Goal: Task Accomplishment & Management: Complete application form

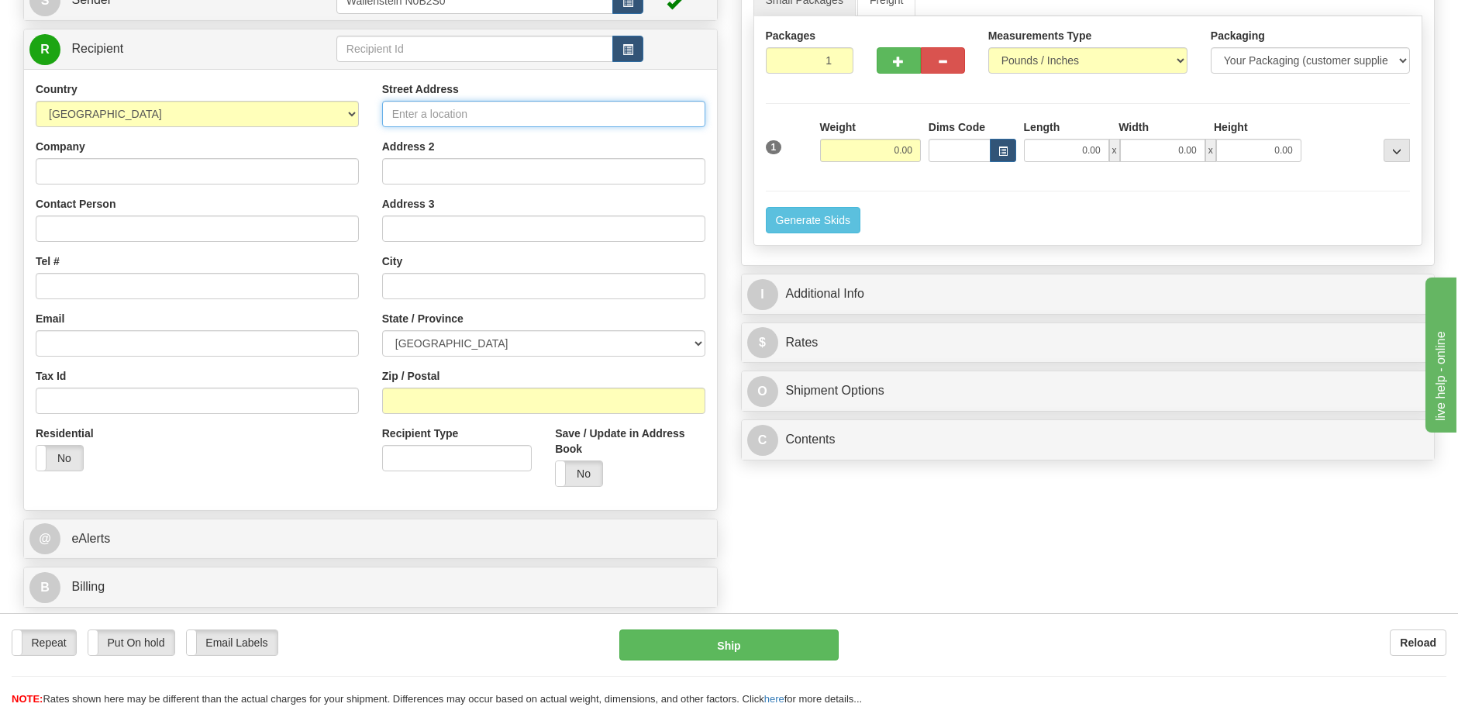
drag, startPoint x: 412, startPoint y: 107, endPoint x: 417, endPoint y: 120, distance: 14.0
click at [412, 108] on input "Street Address" at bounding box center [543, 114] width 323 height 26
type input "55 Adminstration Rd"
type input "[EMAIL_ADDRESS][DOMAIN_NAME]"
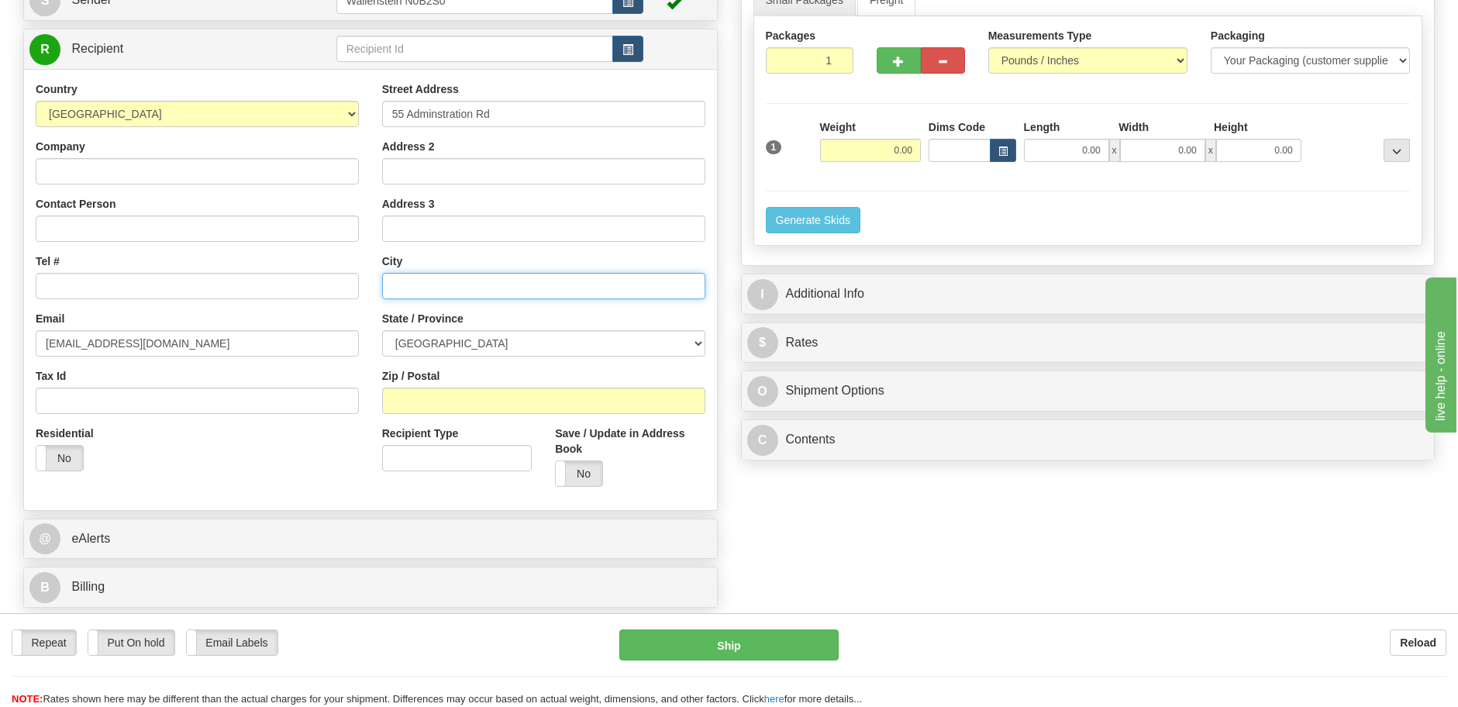
type input "[GEOGRAPHIC_DATA]"
select select "ON"
type input "L4K 4G9"
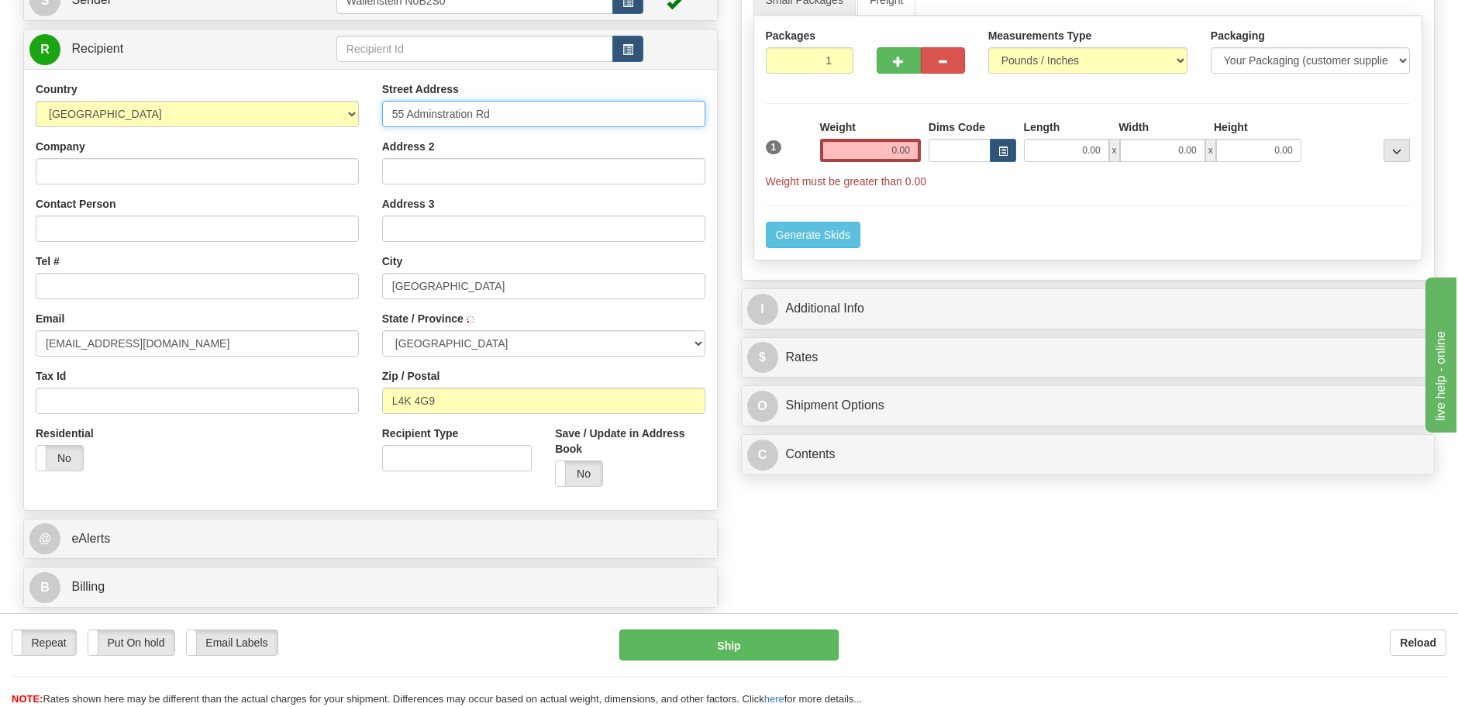
type input "CONCORD"
click at [169, 291] on input "Tel #" at bounding box center [197, 286] width 323 height 26
type input "1-819-654-1583"
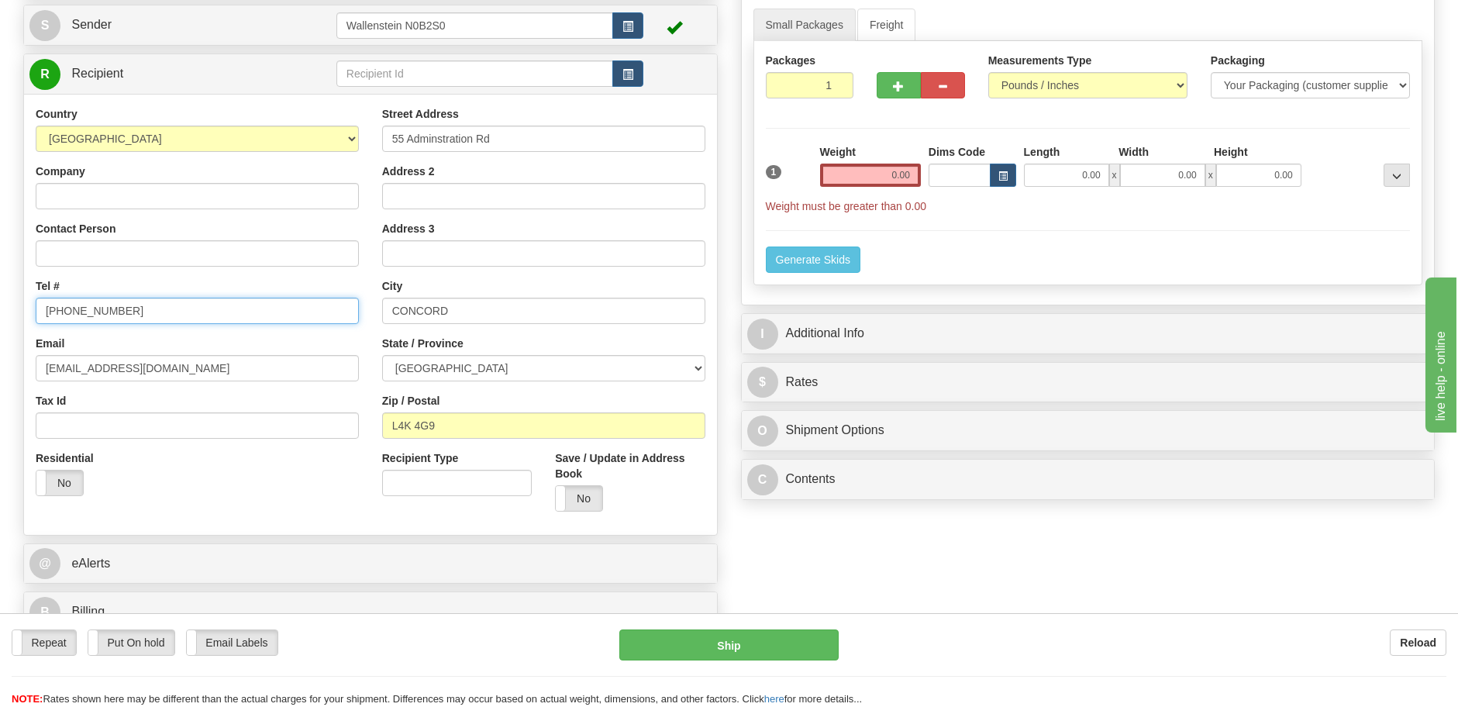
scroll to position [97, 0]
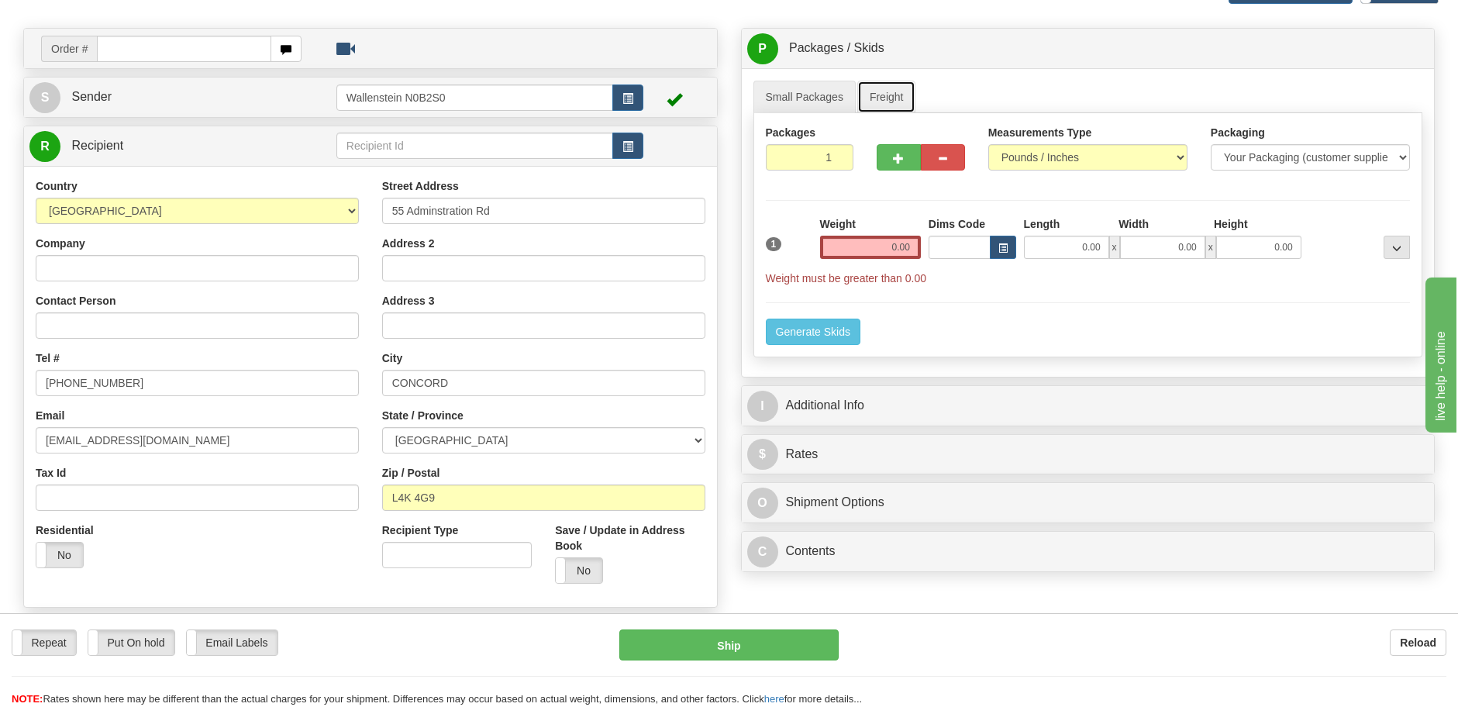
click at [878, 88] on link "Freight" at bounding box center [886, 97] width 59 height 33
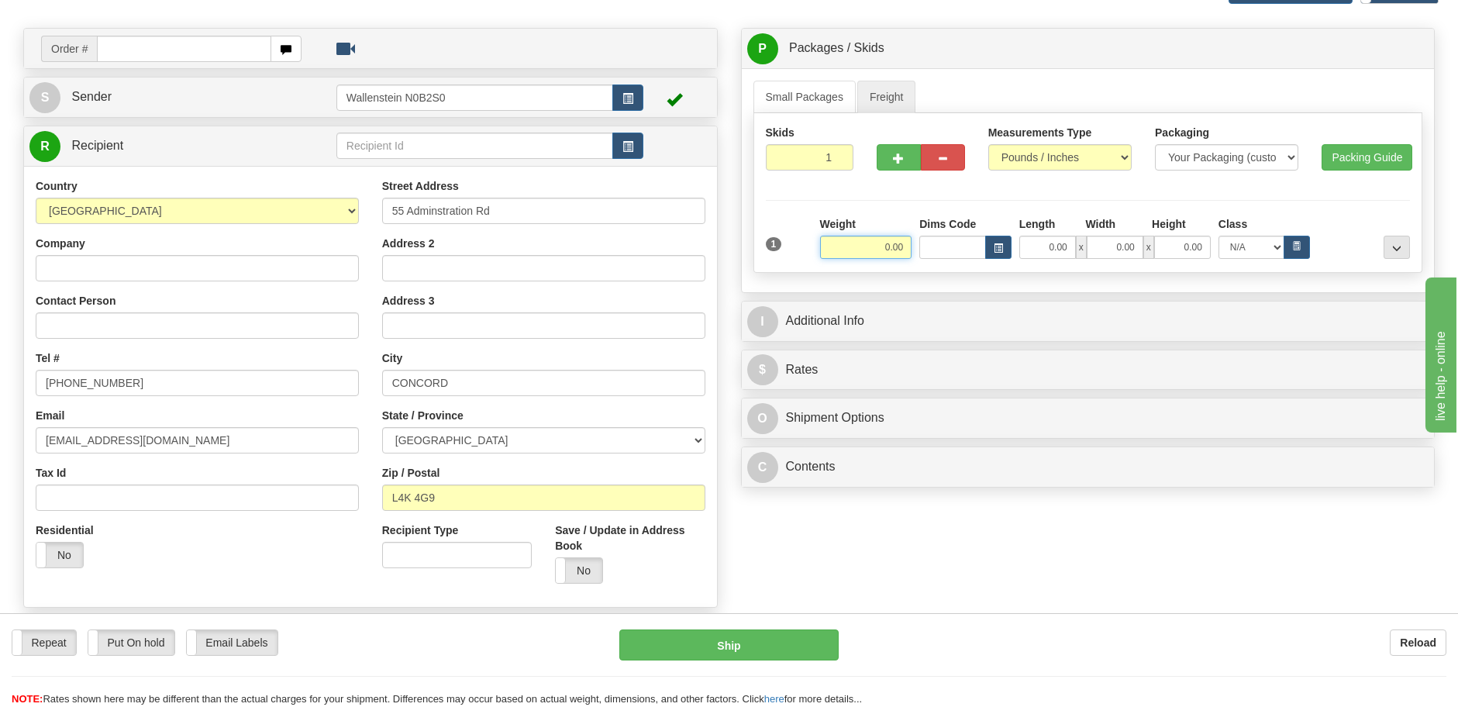
drag, startPoint x: 895, startPoint y: 247, endPoint x: 913, endPoint y: 252, distance: 19.2
click at [913, 252] on div "Weight 0.00" at bounding box center [866, 237] width 100 height 43
click button "Delete" at bounding box center [0, 0] width 0 height 0
type input "1.00"
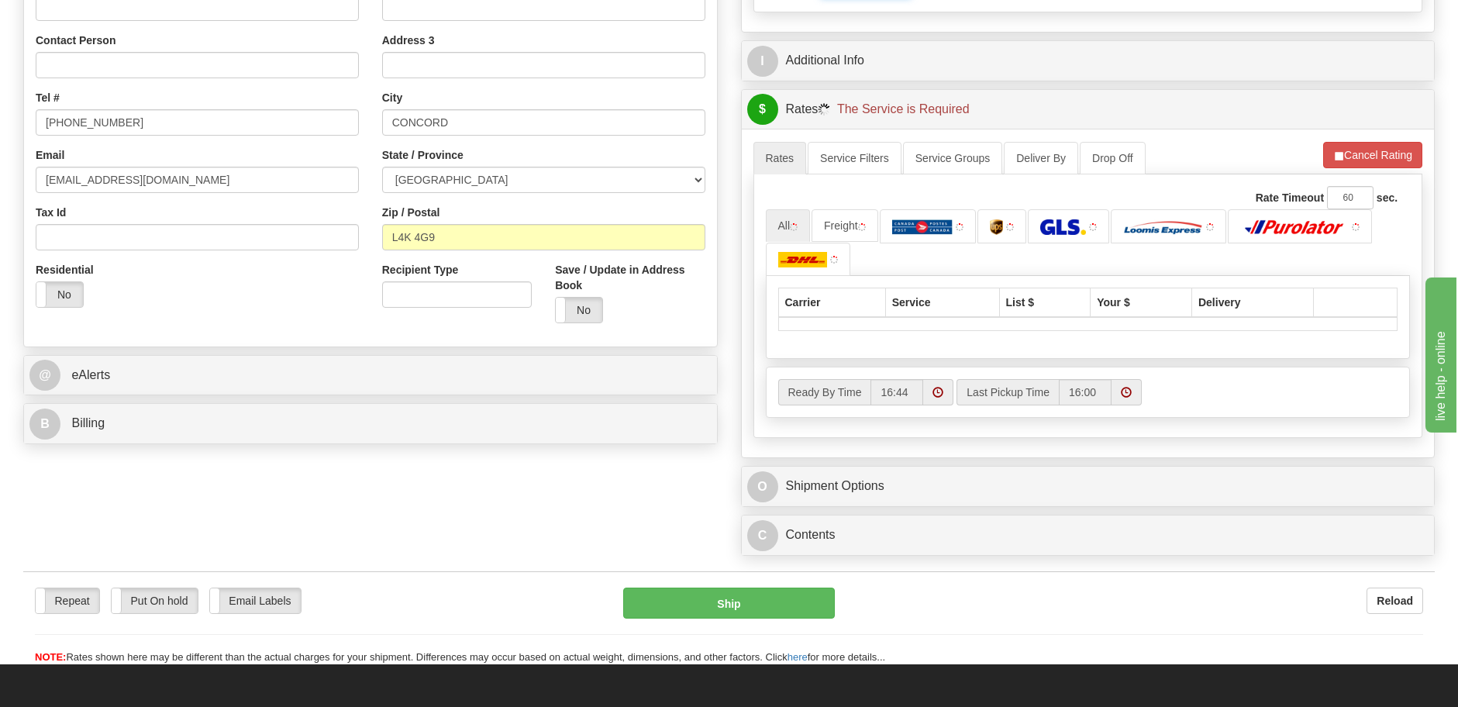
scroll to position [388, 0]
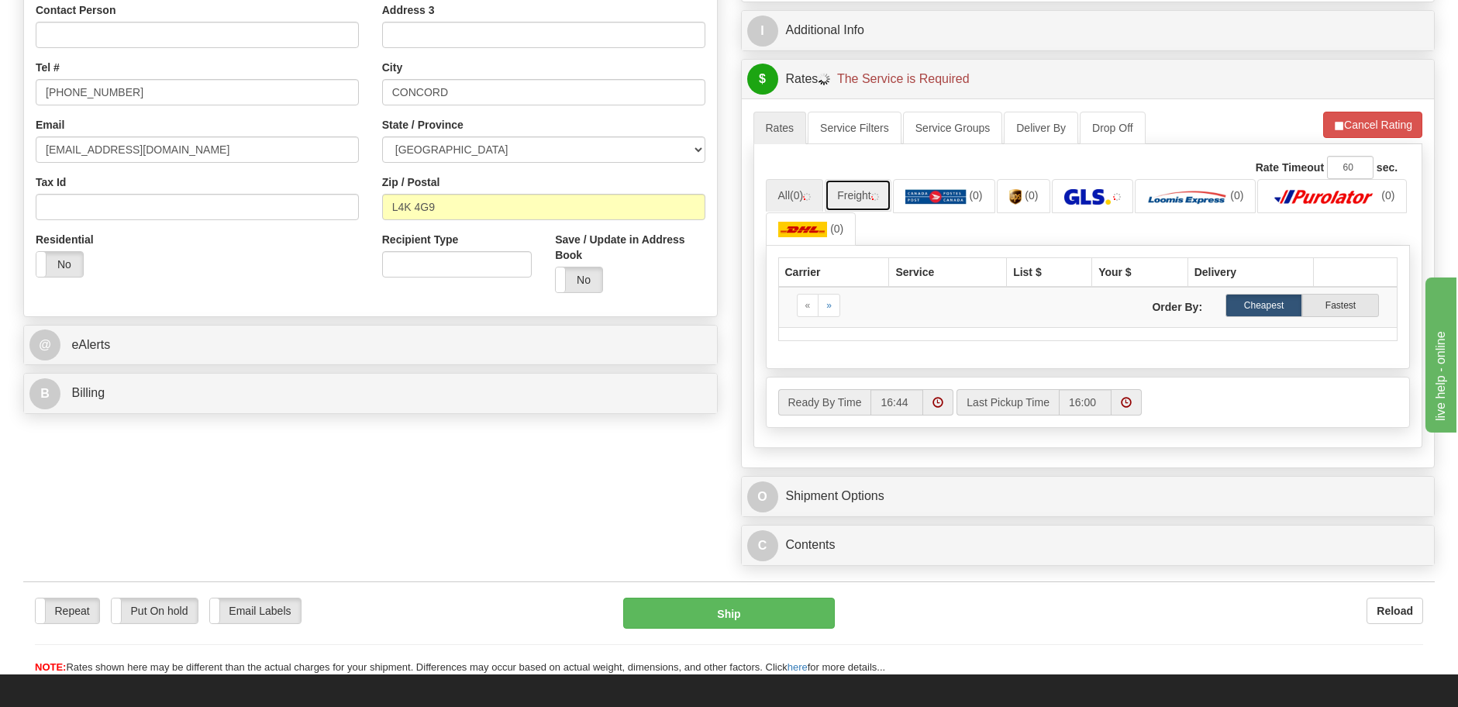
click at [854, 191] on link "Freight" at bounding box center [858, 195] width 67 height 33
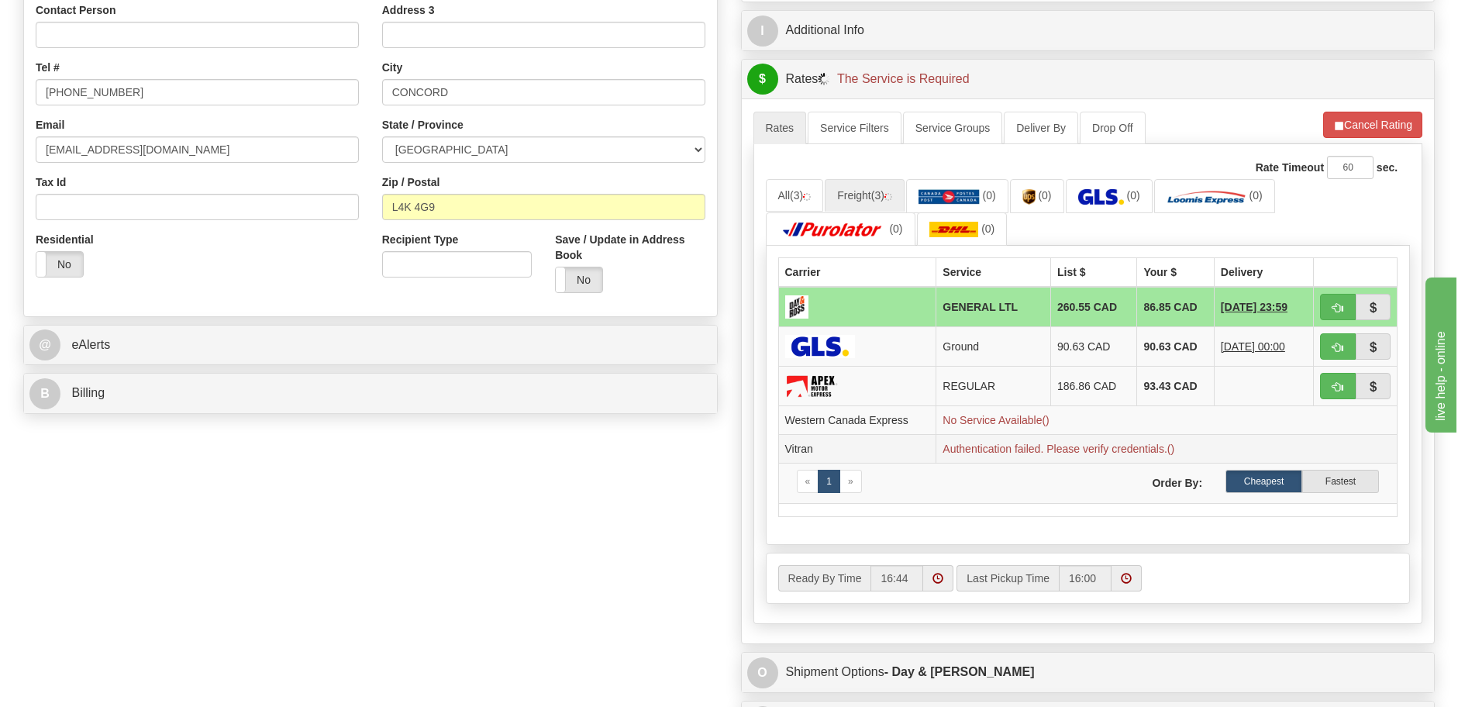
drag, startPoint x: 1195, startPoint y: 449, endPoint x: 875, endPoint y: 459, distance: 320.3
click at [866, 460] on tr "Vitran Authentication failed. Please verify credentials.()" at bounding box center [1087, 449] width 619 height 29
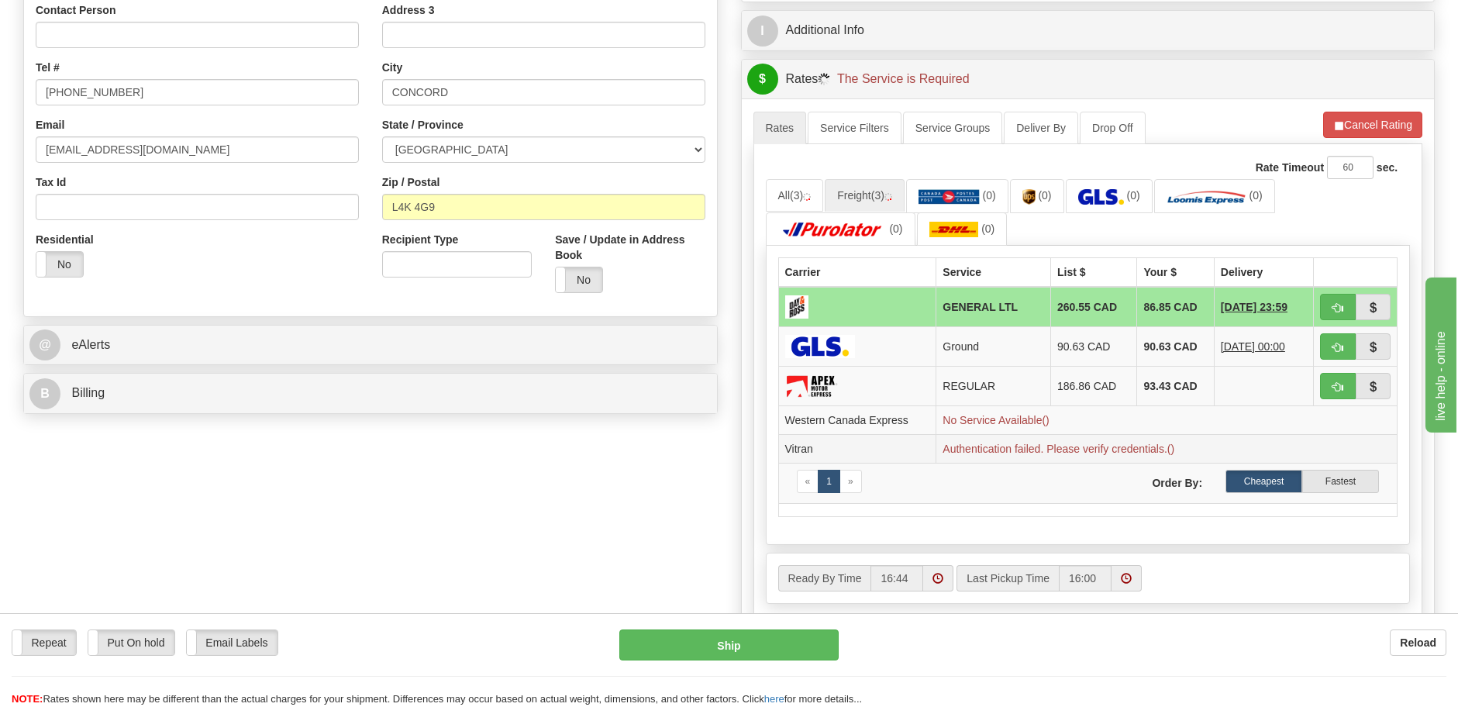
copy tr "Authentication failed. Please verify credentials.()"
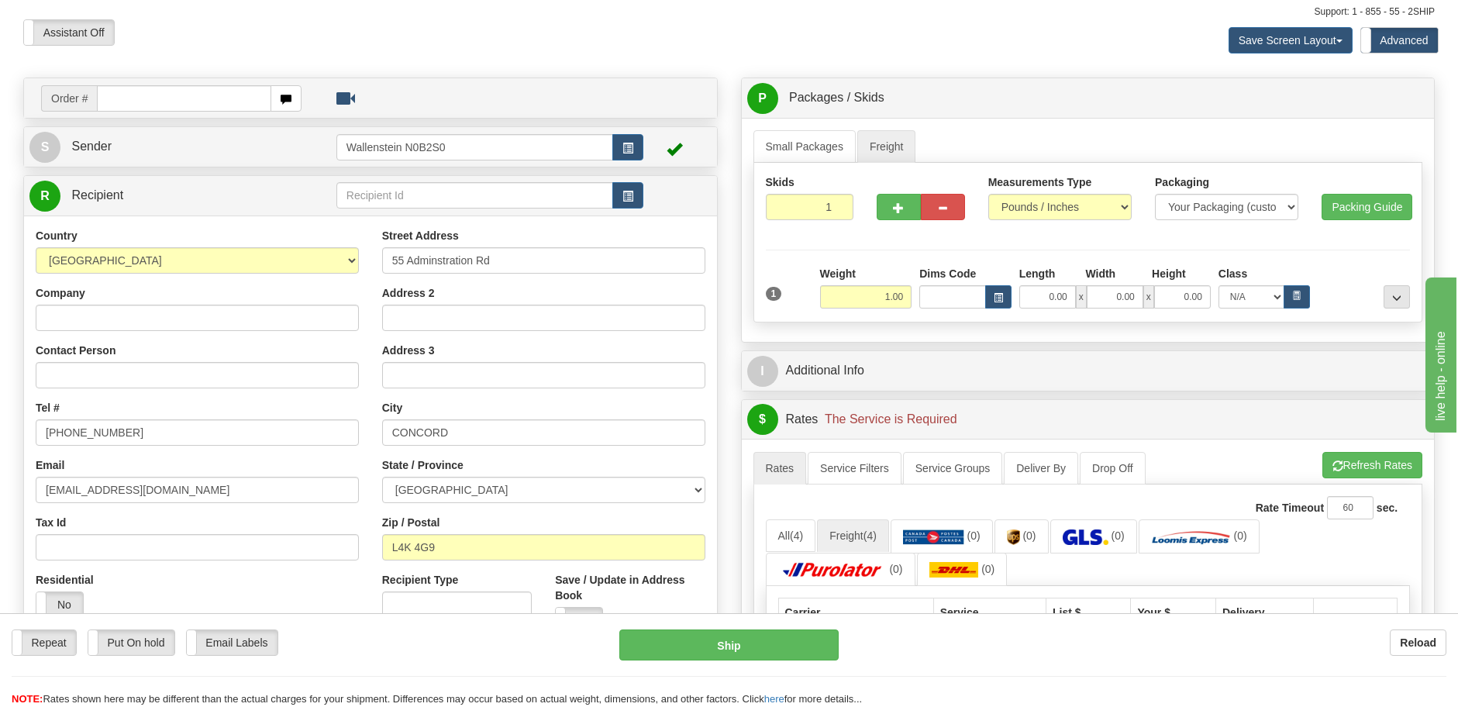
scroll to position [0, 0]
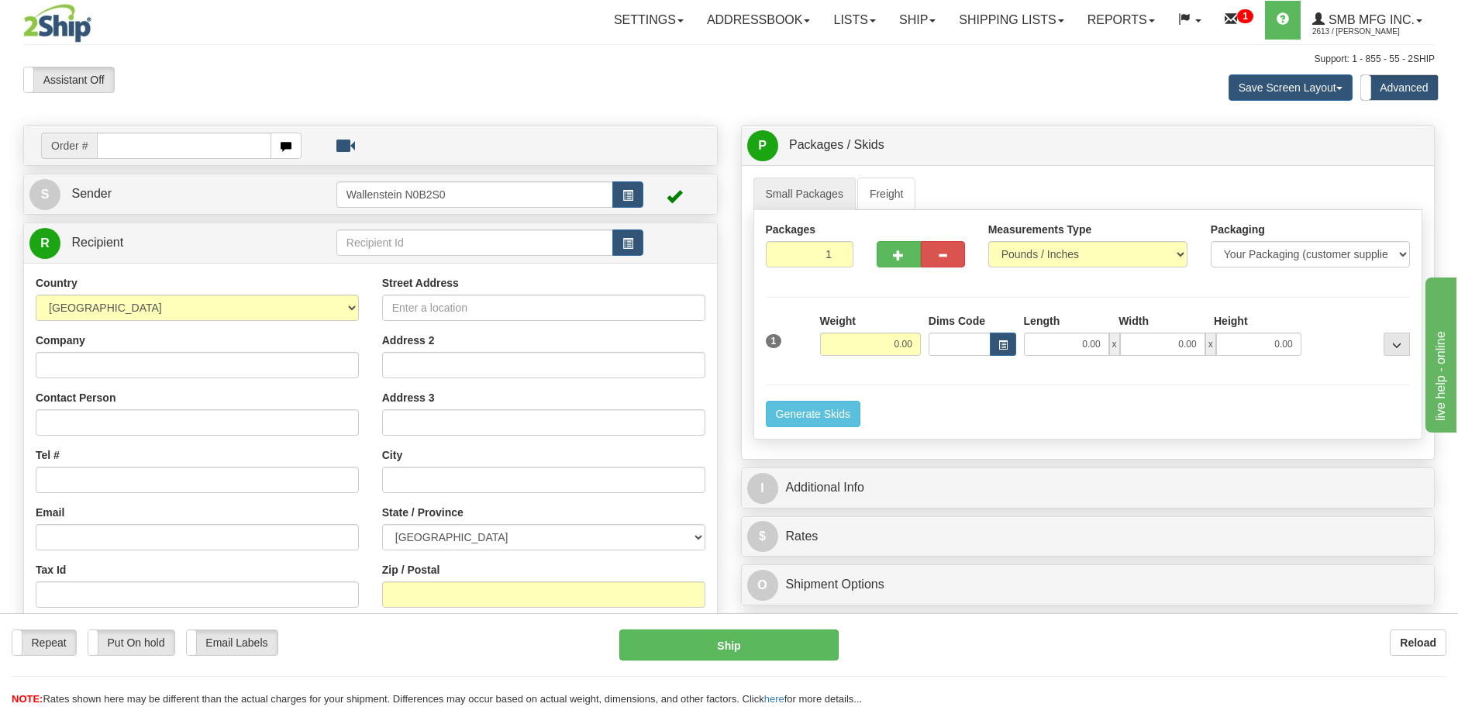
type input "55 Adminstration Rd"
type input "[EMAIL_ADDRESS][DOMAIN_NAME]"
type input "[GEOGRAPHIC_DATA]"
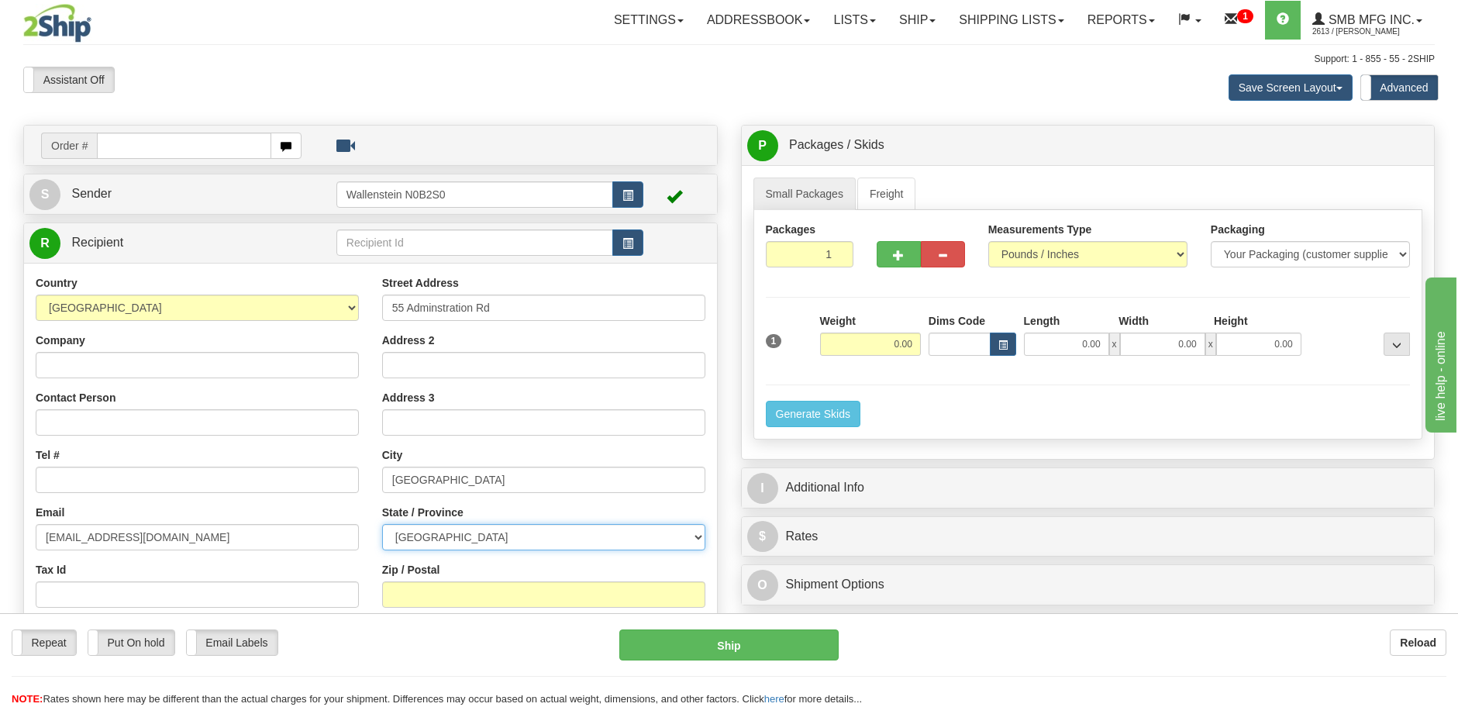
select select "ON"
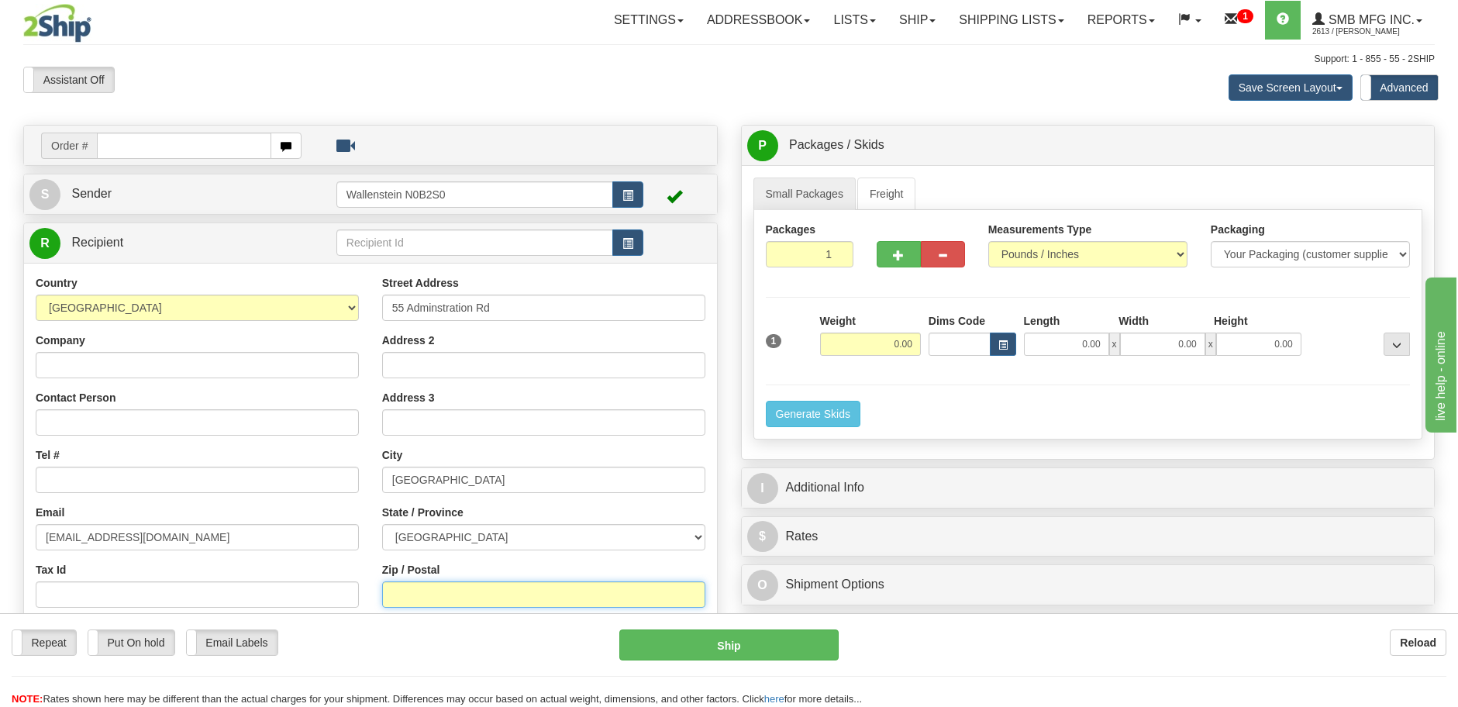
type input "L4K 4G9"
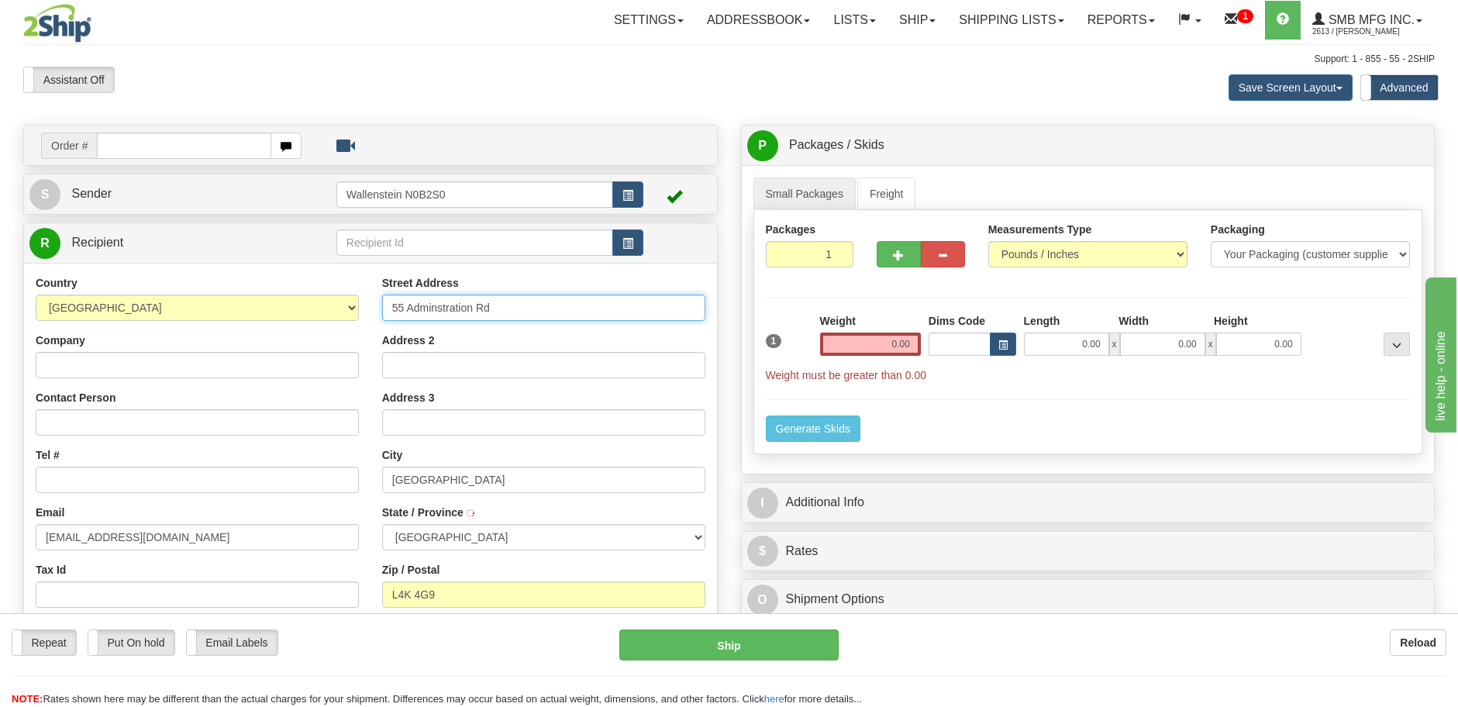
type input "CONCORD"
click at [154, 433] on input "Contact Person" at bounding box center [197, 422] width 323 height 26
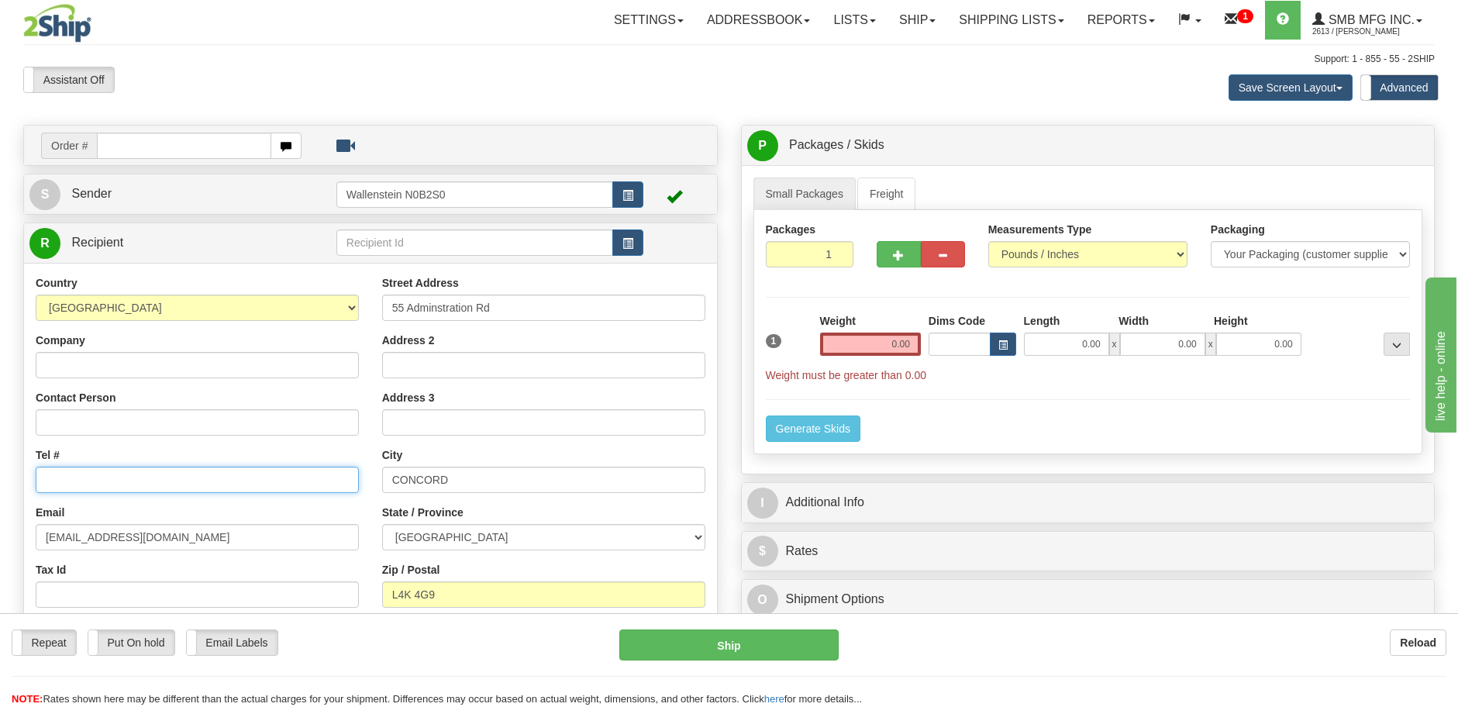
click at [119, 477] on input "Tel #" at bounding box center [197, 480] width 323 height 26
type input "1111111111"
click at [902, 192] on link "Freight" at bounding box center [886, 194] width 59 height 33
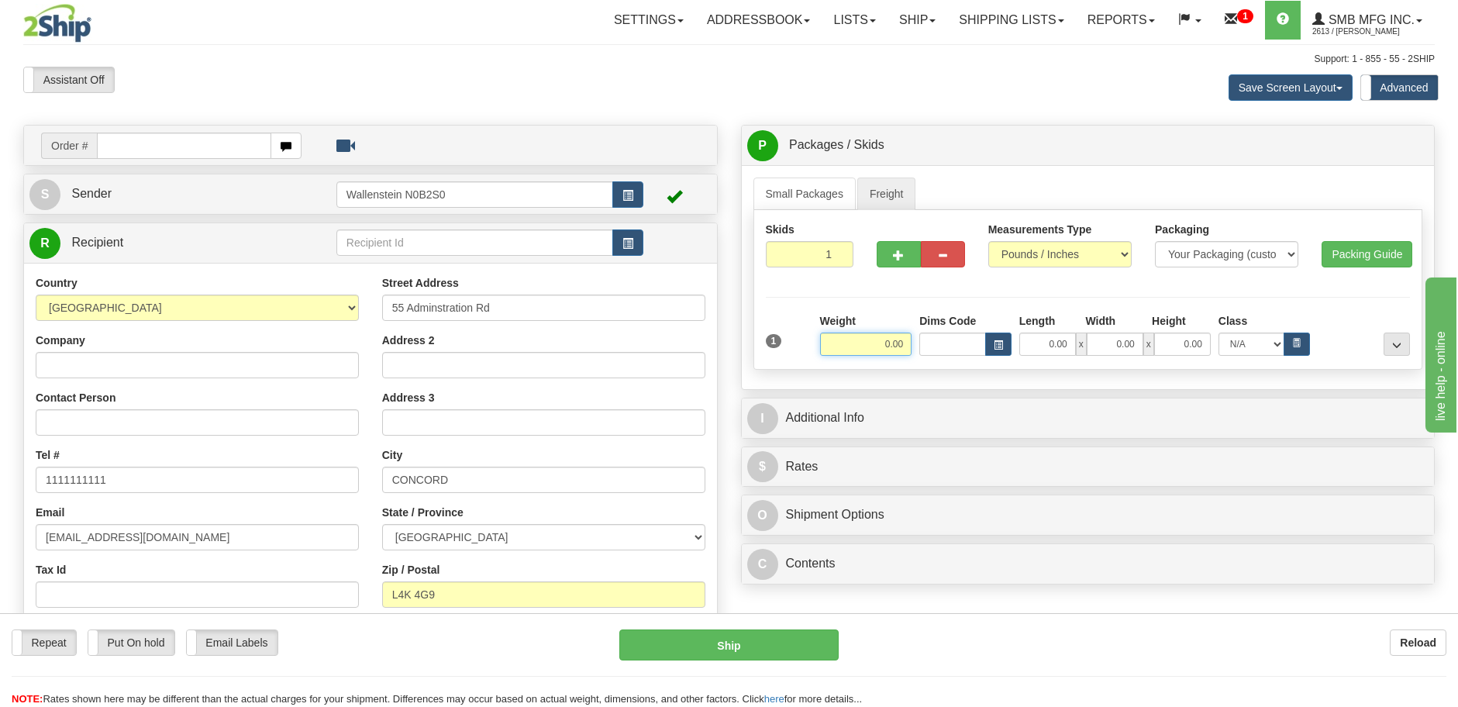
drag, startPoint x: 836, startPoint y: 340, endPoint x: 1022, endPoint y: 349, distance: 185.5
click at [979, 349] on div "Weight 0.00 Dims Code Length Width" at bounding box center [1115, 334] width 598 height 43
click button "Delete" at bounding box center [0, 0] width 0 height 0
type input "1.00"
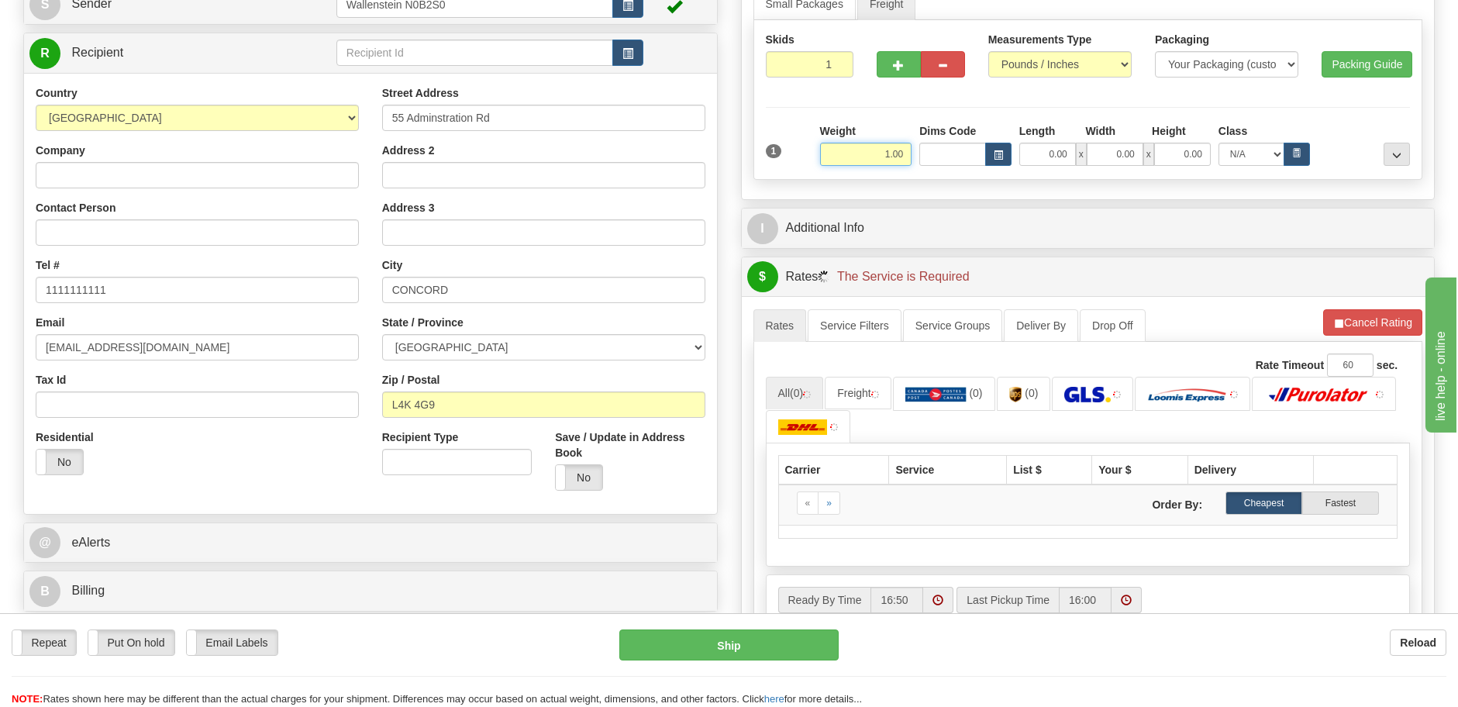
scroll to position [194, 0]
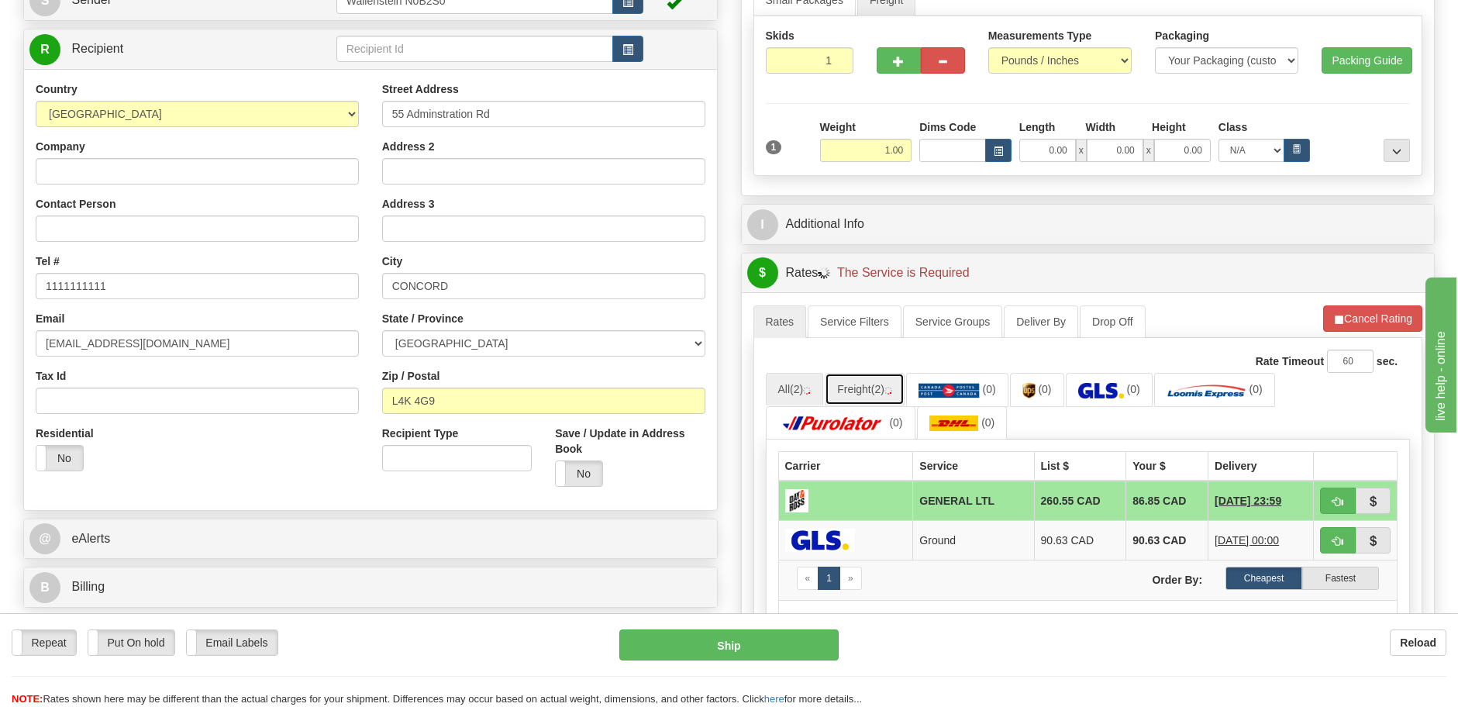
click at [861, 394] on link "Freight (2)" at bounding box center [865, 389] width 80 height 33
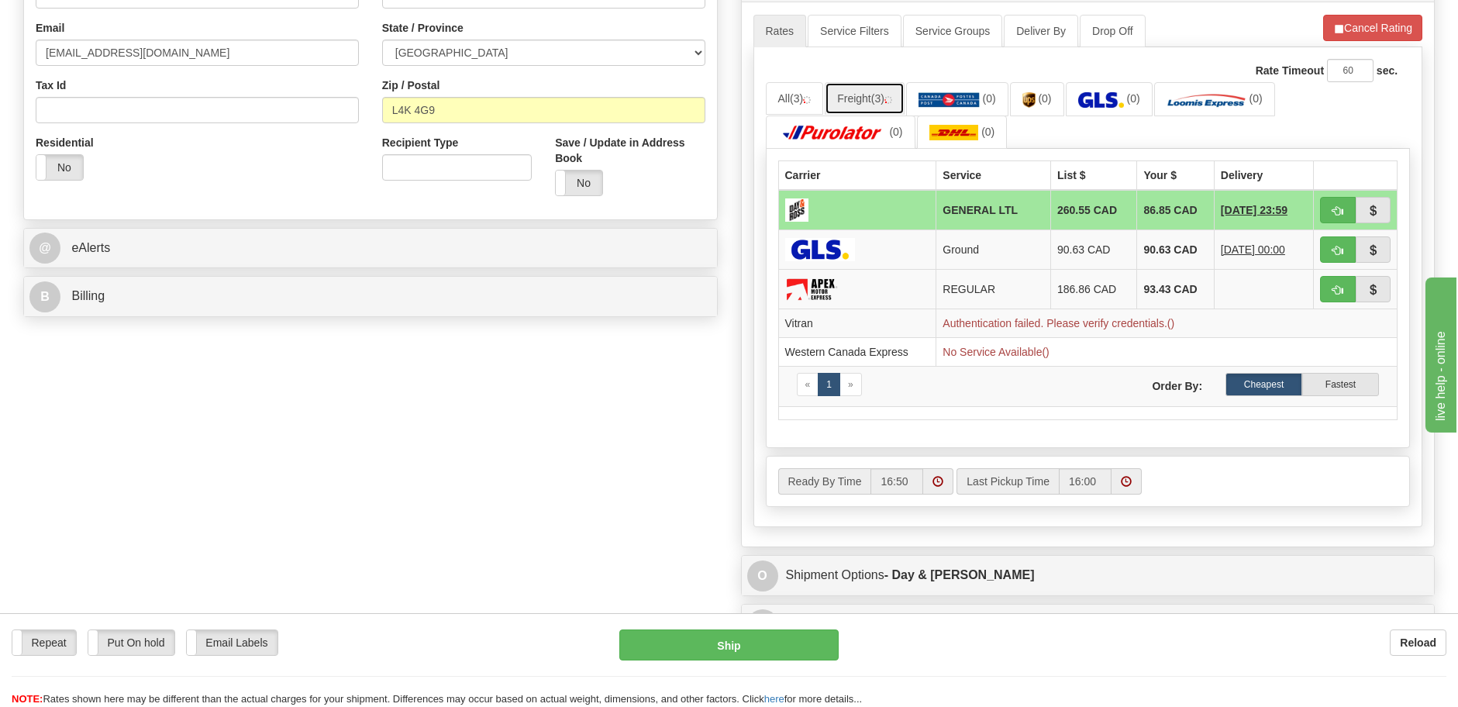
scroll to position [291, 0]
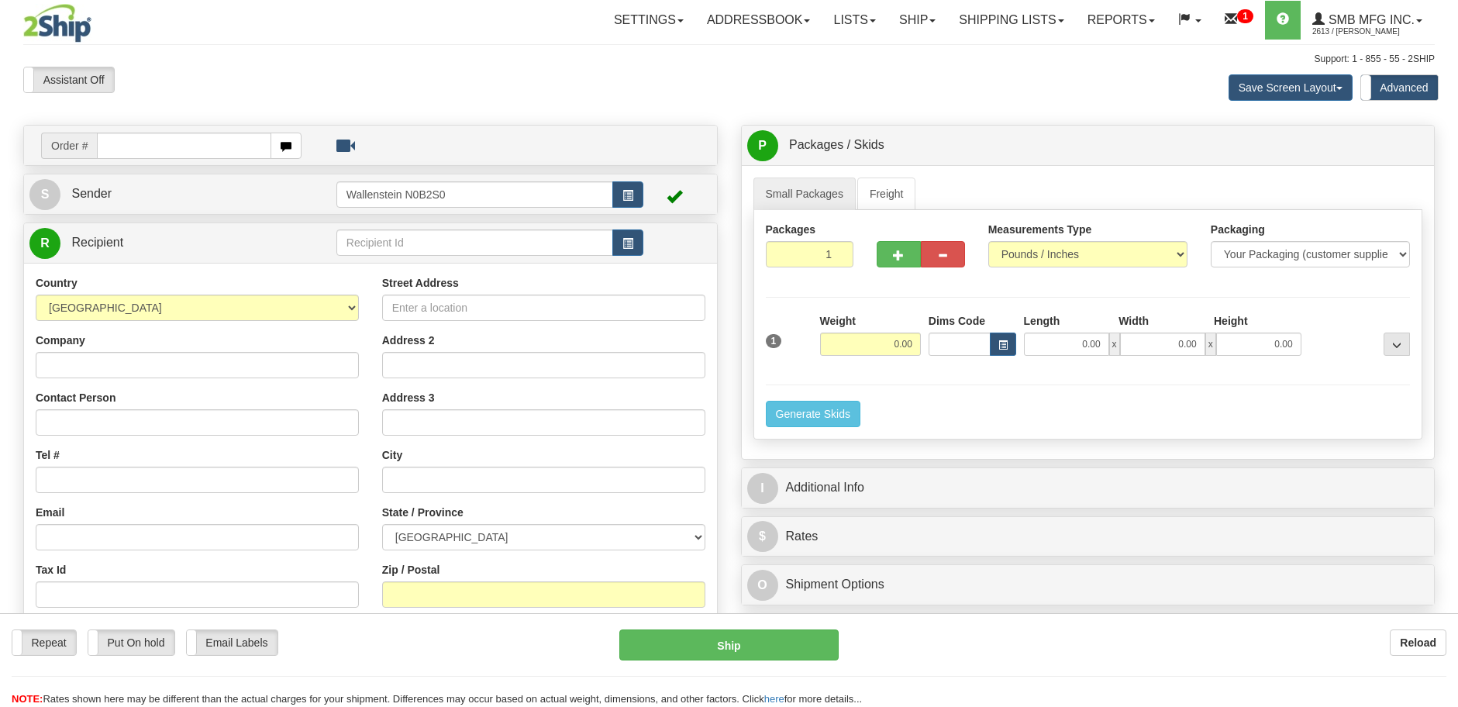
type input "55 Adminstration Rd"
type input "[EMAIL_ADDRESS][DOMAIN_NAME]"
type input "[GEOGRAPHIC_DATA]"
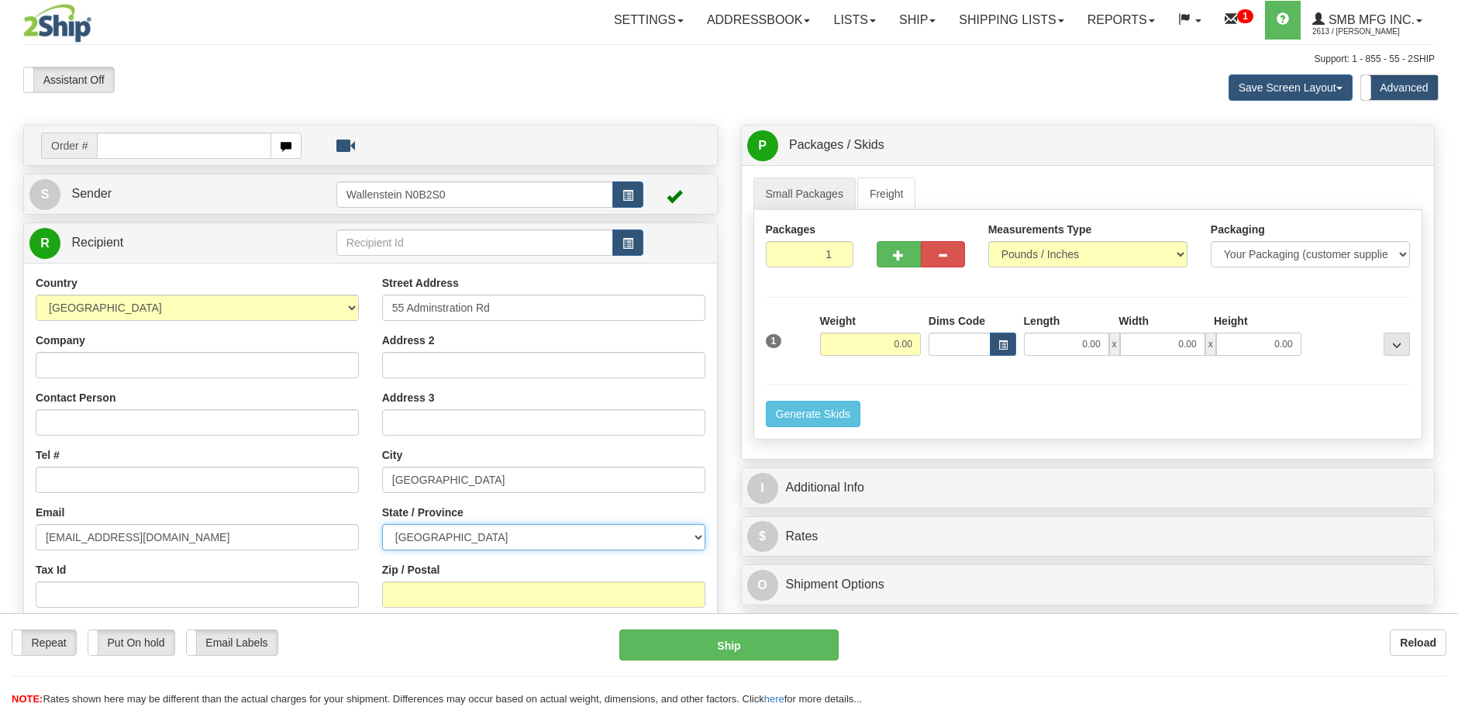
select select "ON"
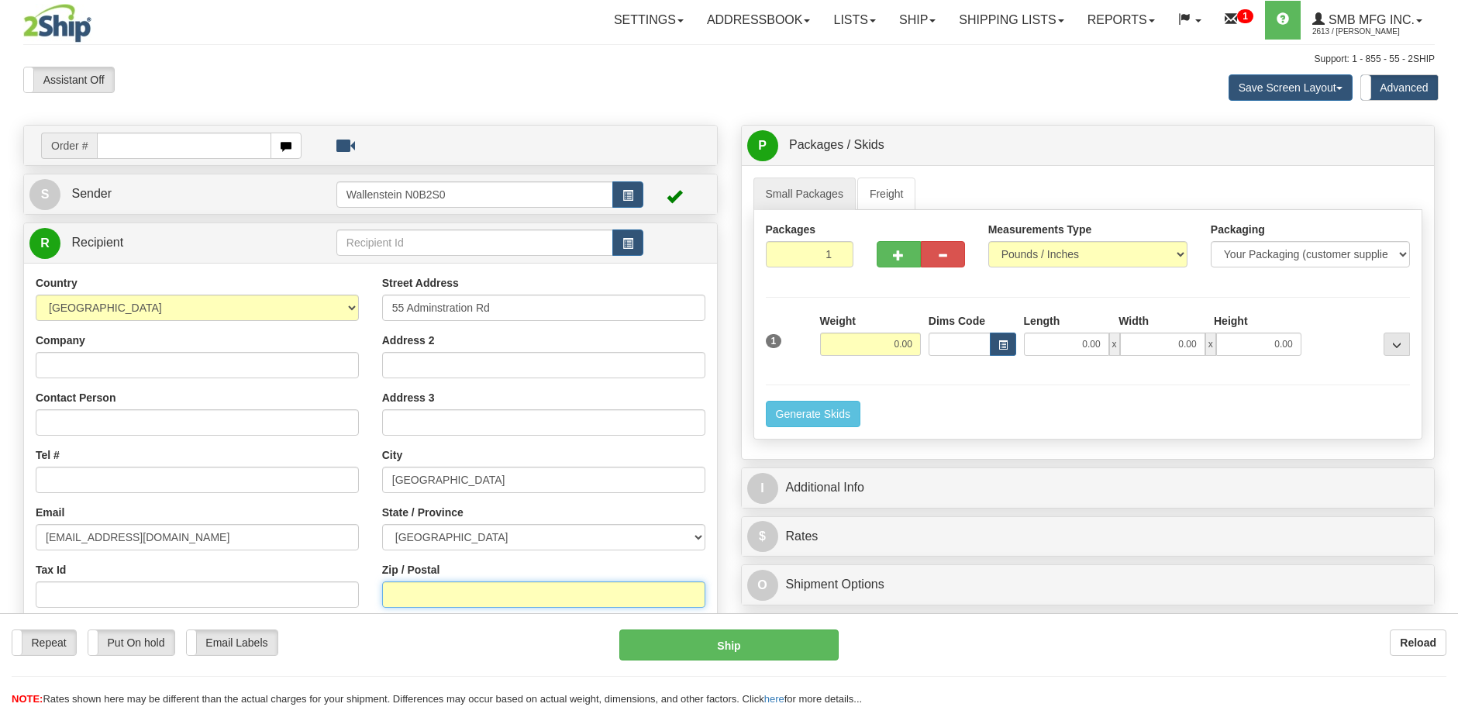
type input "L4K 4G9"
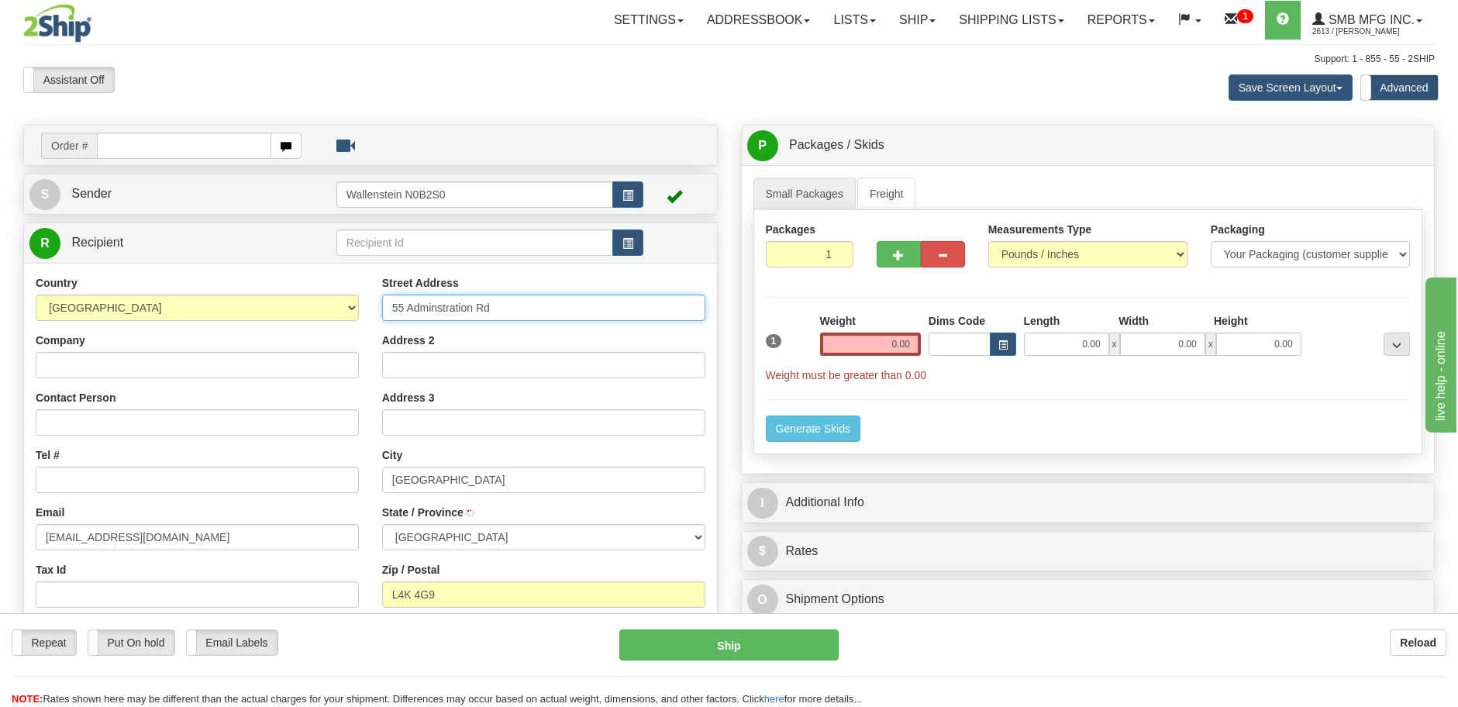
type input "CONCORD"
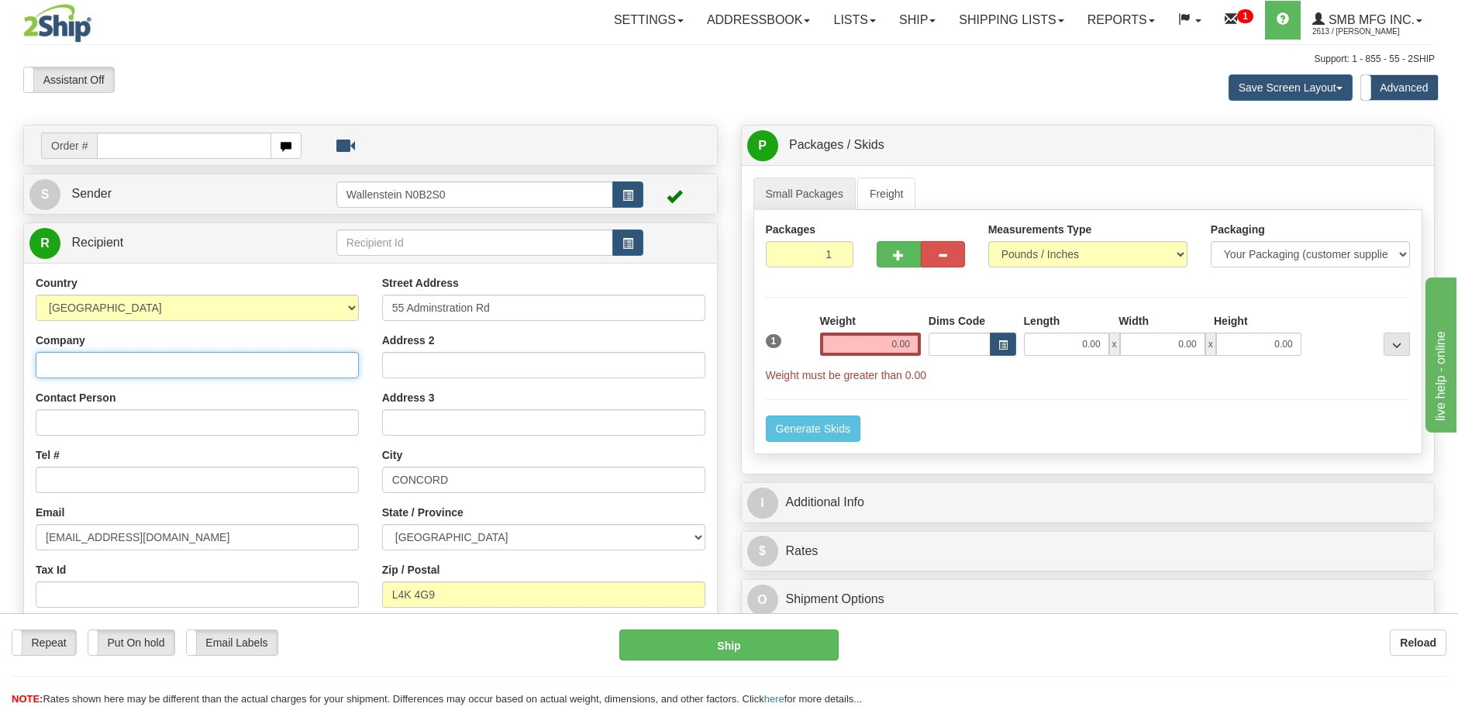
click at [243, 364] on input "Company" at bounding box center [197, 365] width 323 height 26
type input "TEST Company Inc."
click at [119, 496] on div "Country AFGHANISTAN ALAND ISLANDS ALBANIA ALGERIA AMERICAN SAMOA ANDORRA ANGOLA…" at bounding box center [197, 476] width 346 height 402
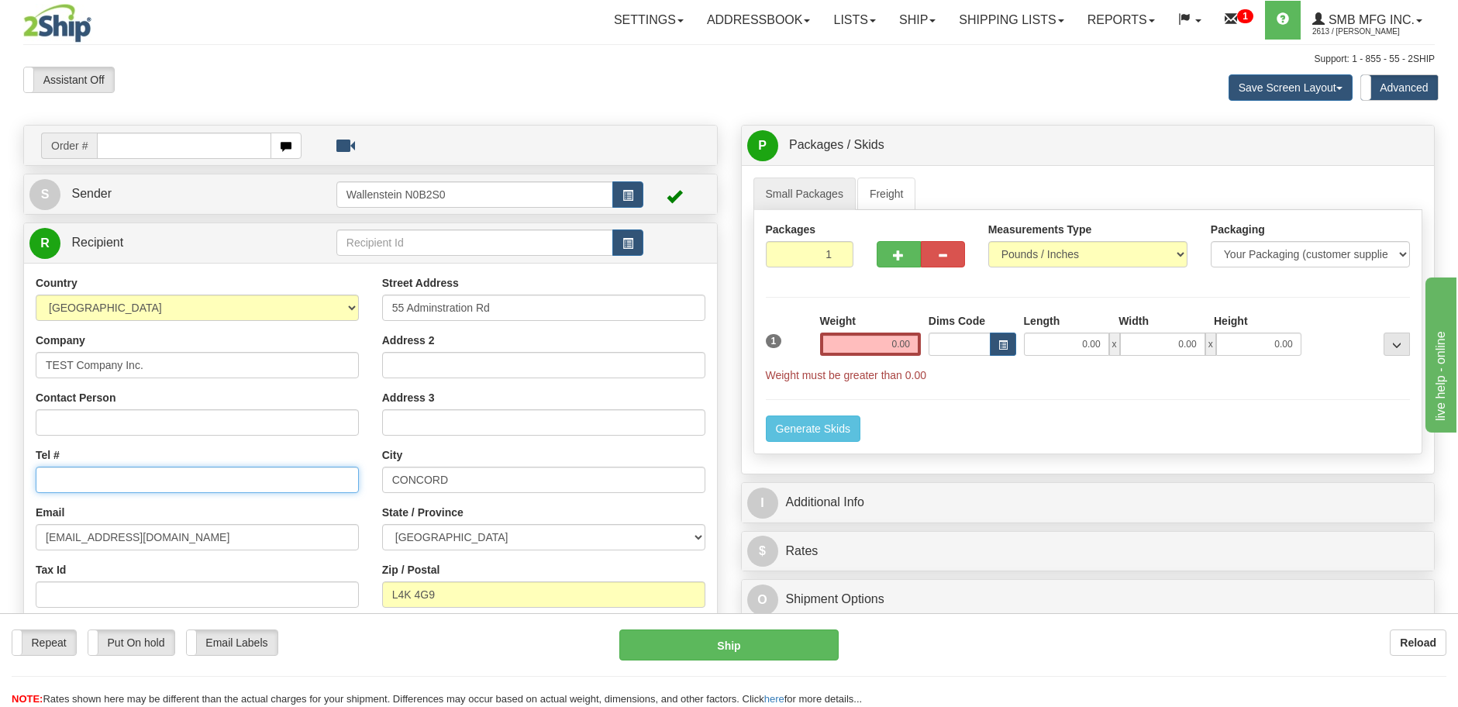
click at [122, 490] on input "Tel #" at bounding box center [197, 480] width 323 height 26
type input "1111111111"
click at [895, 186] on link "Freight" at bounding box center [886, 194] width 59 height 33
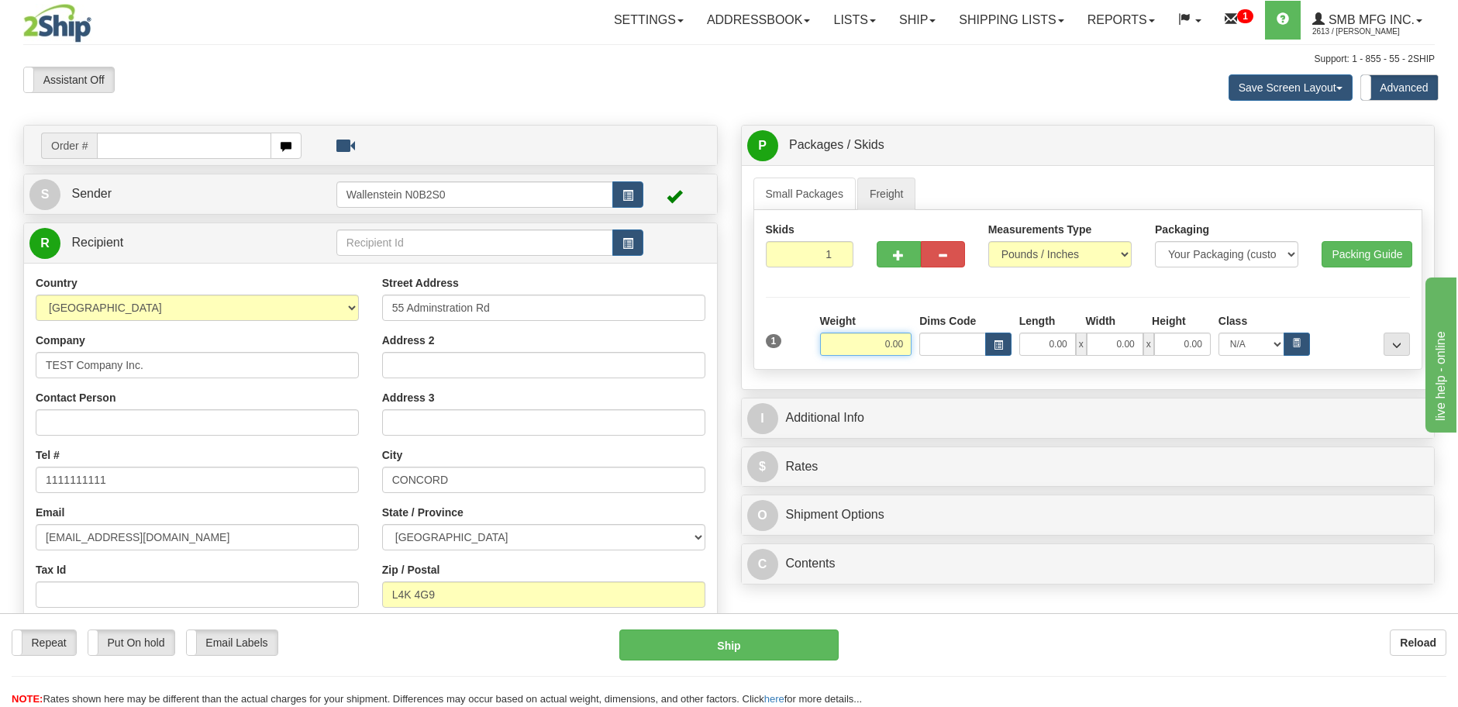
drag, startPoint x: 854, startPoint y: 336, endPoint x: 1019, endPoint y: 357, distance: 165.6
click at [985, 346] on div "Weight 0.00 Dims Code Length Width" at bounding box center [1115, 334] width 598 height 43
click button "Delete" at bounding box center [0, 0] width 0 height 0
type input "1.00"
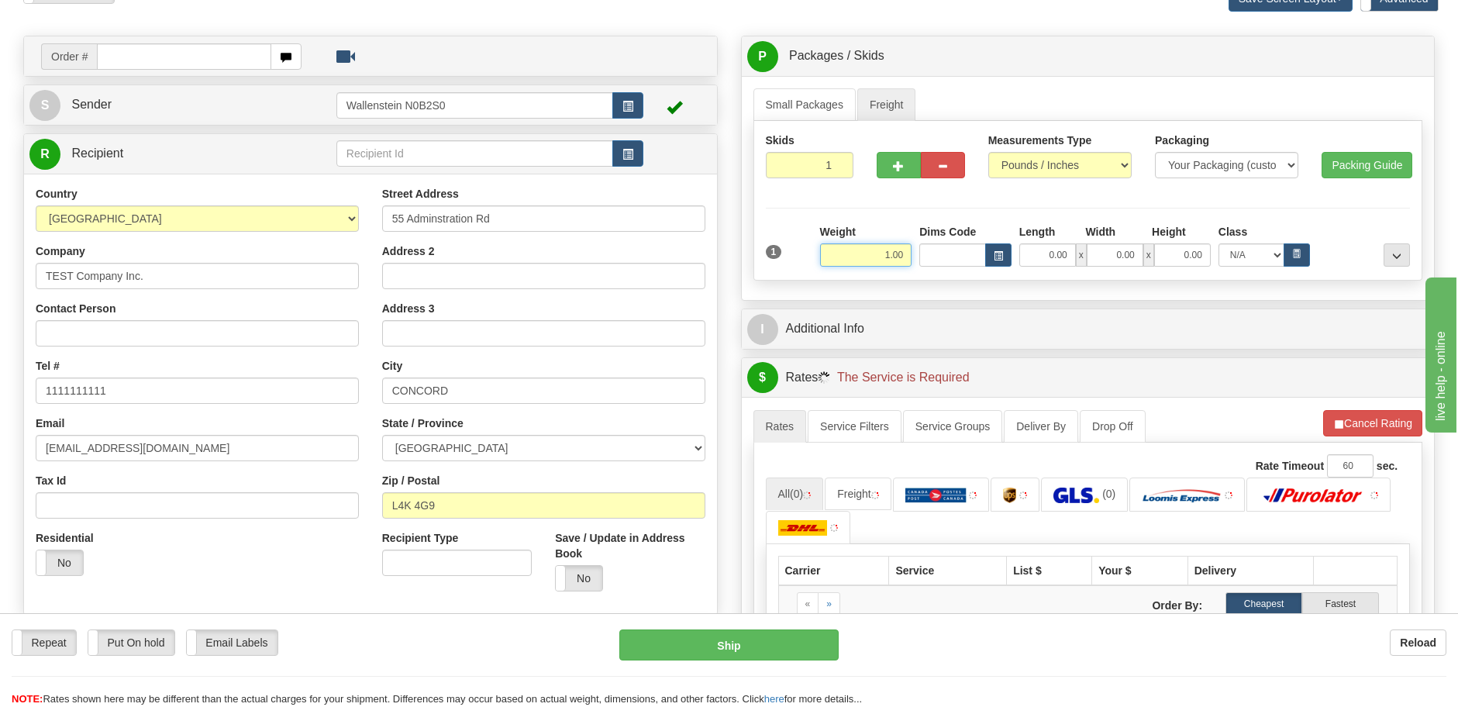
scroll to position [194, 0]
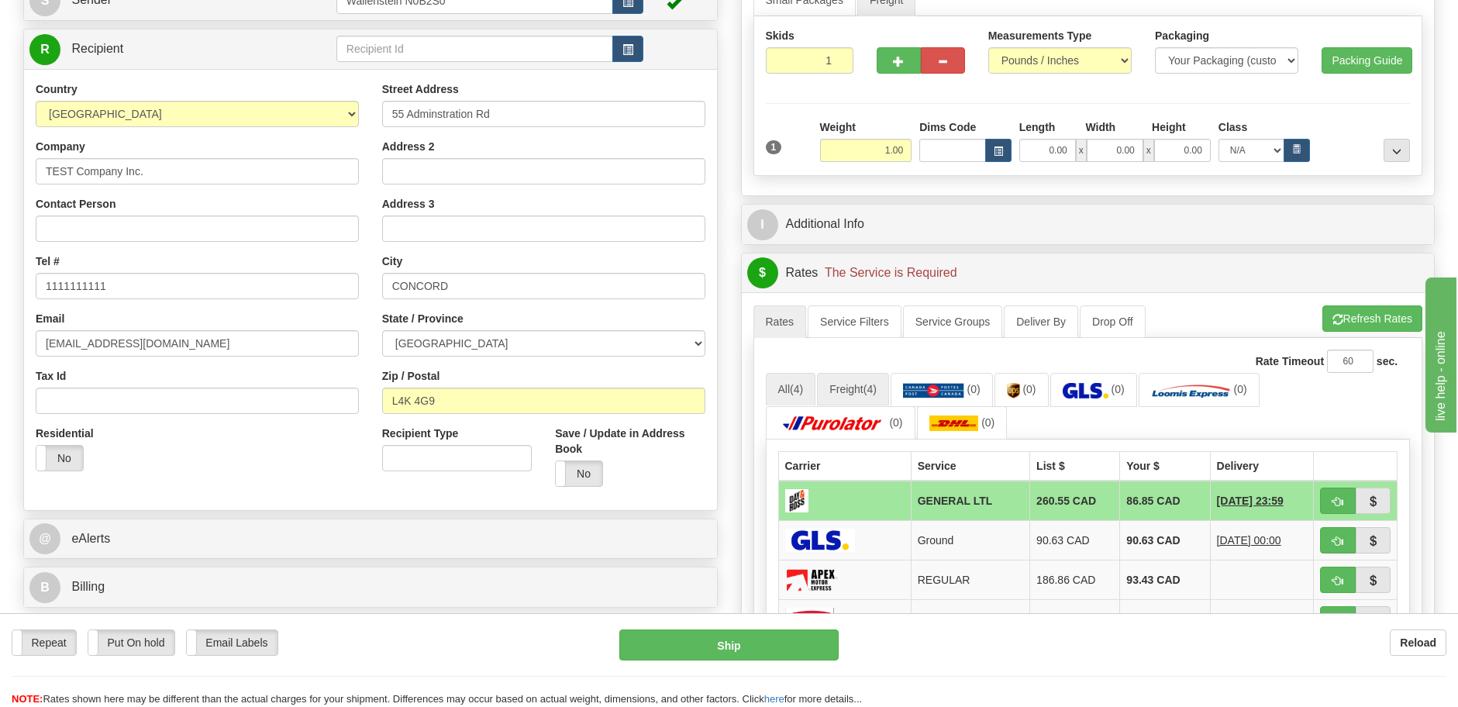
drag, startPoint x: 877, startPoint y: 372, endPoint x: 874, endPoint y: 382, distance: 10.8
click at [876, 374] on div "Rate Timeout 60 sec. All (4) Freight (4) (0) (0)" at bounding box center [1088, 569] width 670 height 462
click at [872, 386] on span "(4)" at bounding box center [870, 389] width 13 height 12
click at [867, 389] on link "Freight (4)" at bounding box center [853, 389] width 72 height 33
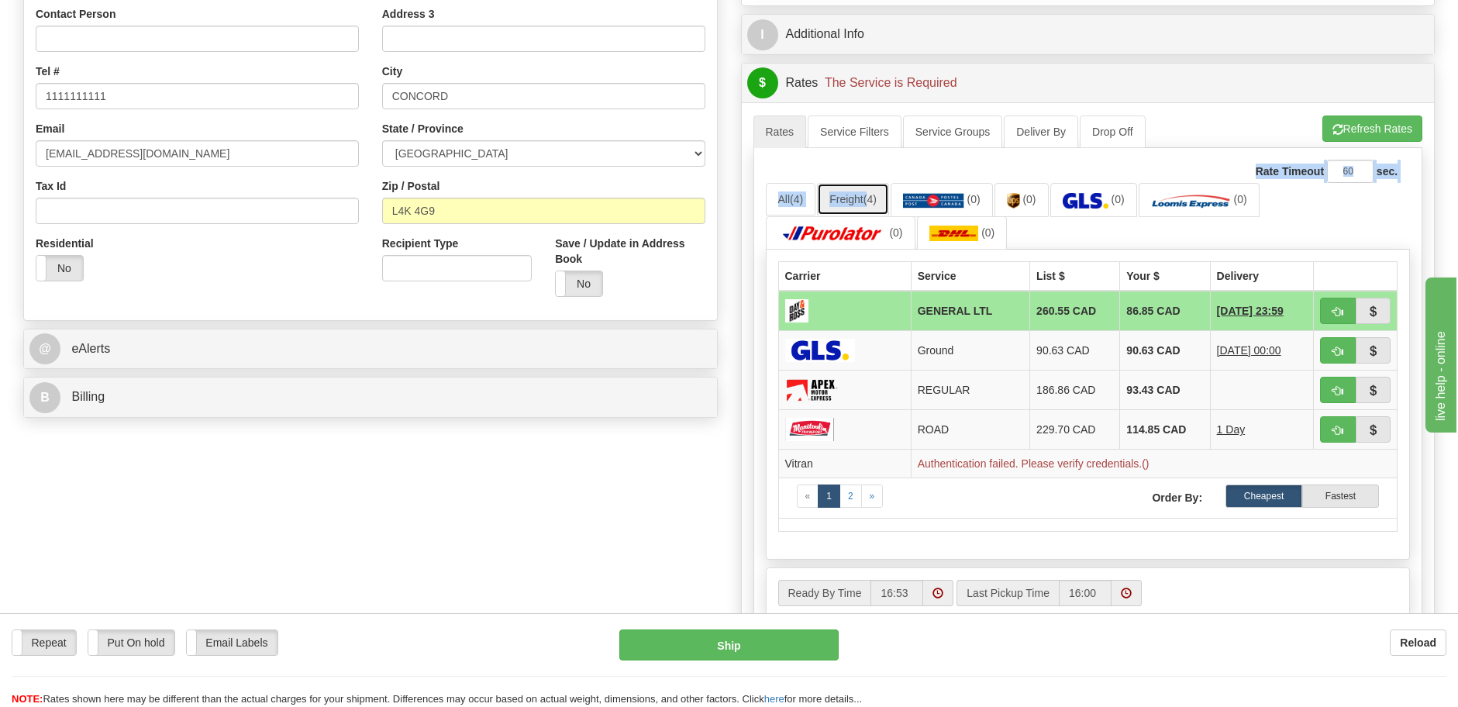
scroll to position [484, 0]
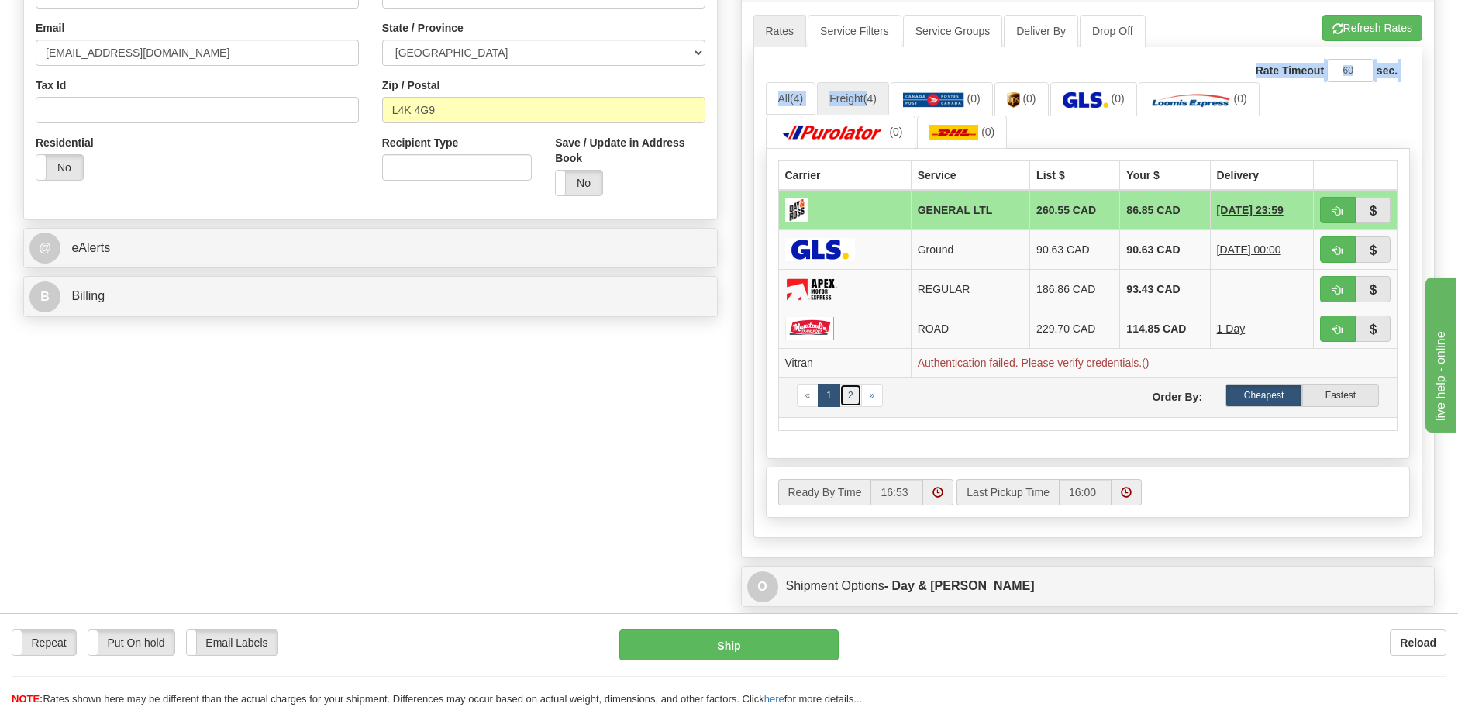
click at [848, 398] on link "2" at bounding box center [850, 395] width 22 height 23
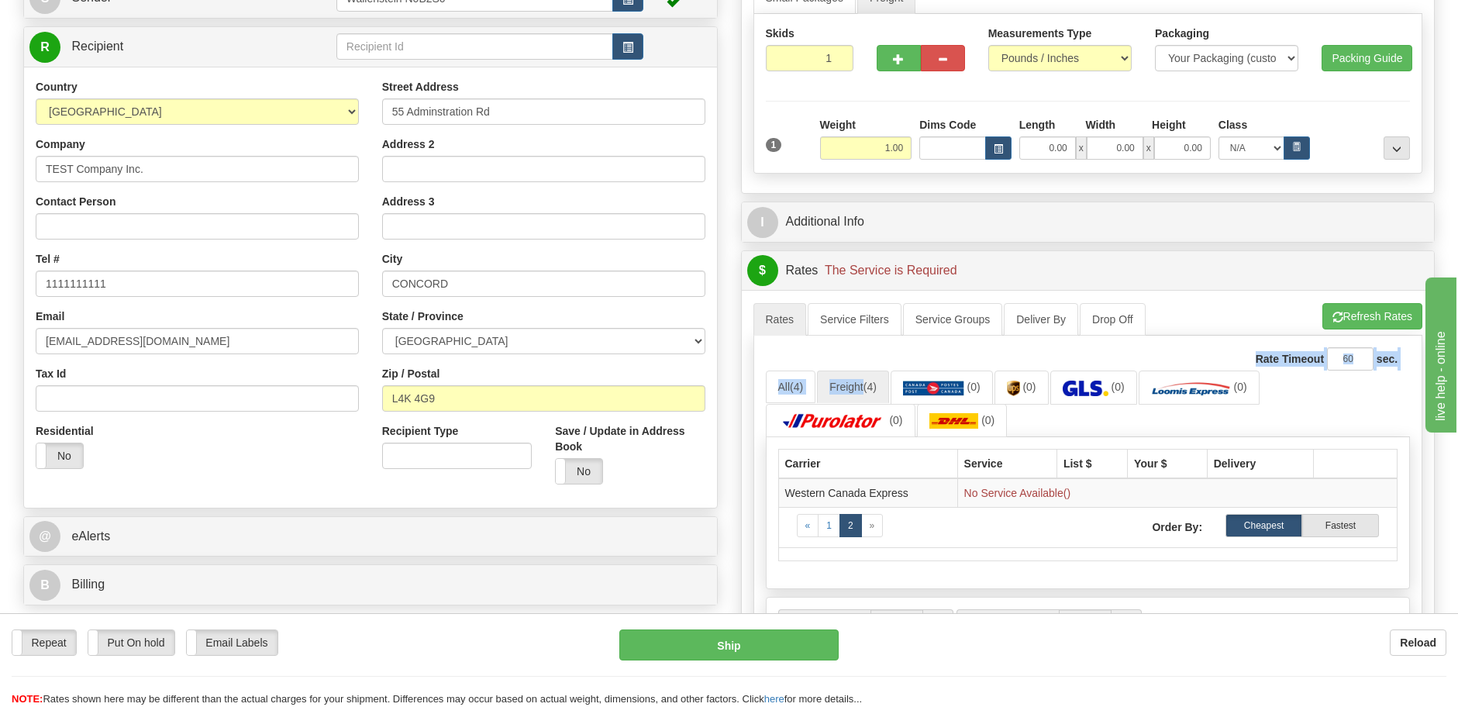
scroll to position [194, 0]
